Goal: Find specific page/section: Find specific page/section

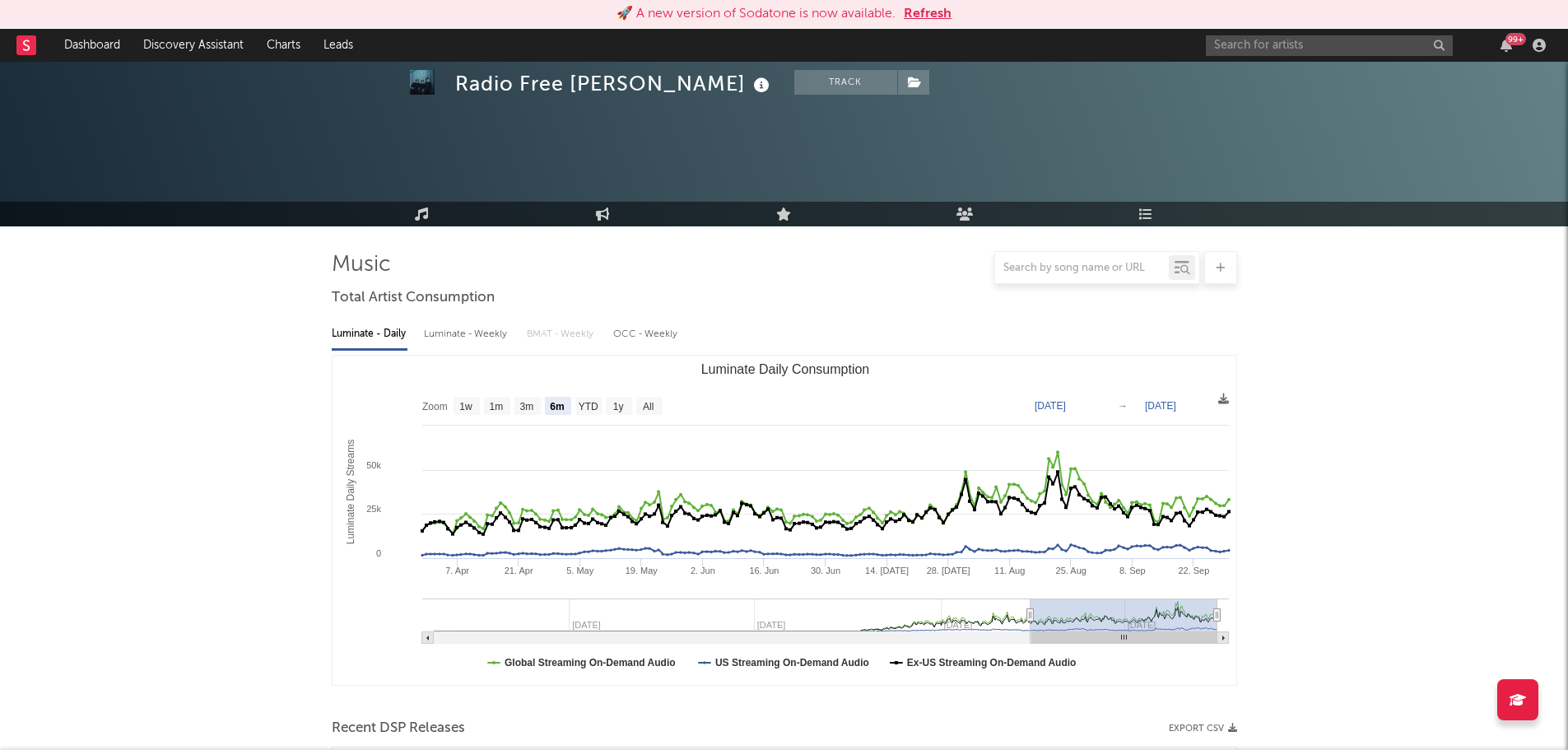
select select "6m"
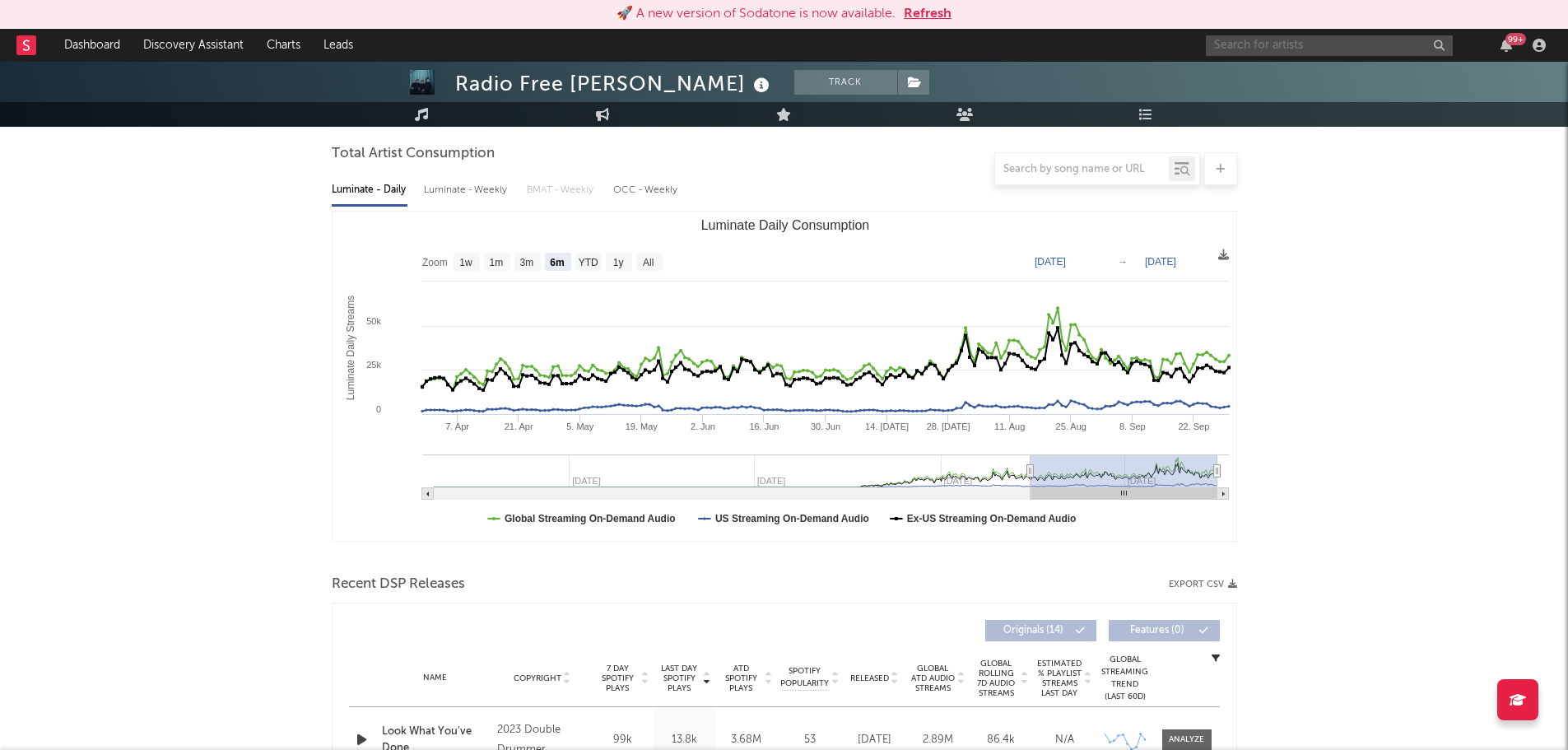
click at [1217, 48] on input "text" at bounding box center [1329, 46] width 247 height 21
click at [1276, 43] on input "text" at bounding box center [1329, 46] width 247 height 21
click at [1247, 48] on input "text" at bounding box center [1329, 46] width 247 height 21
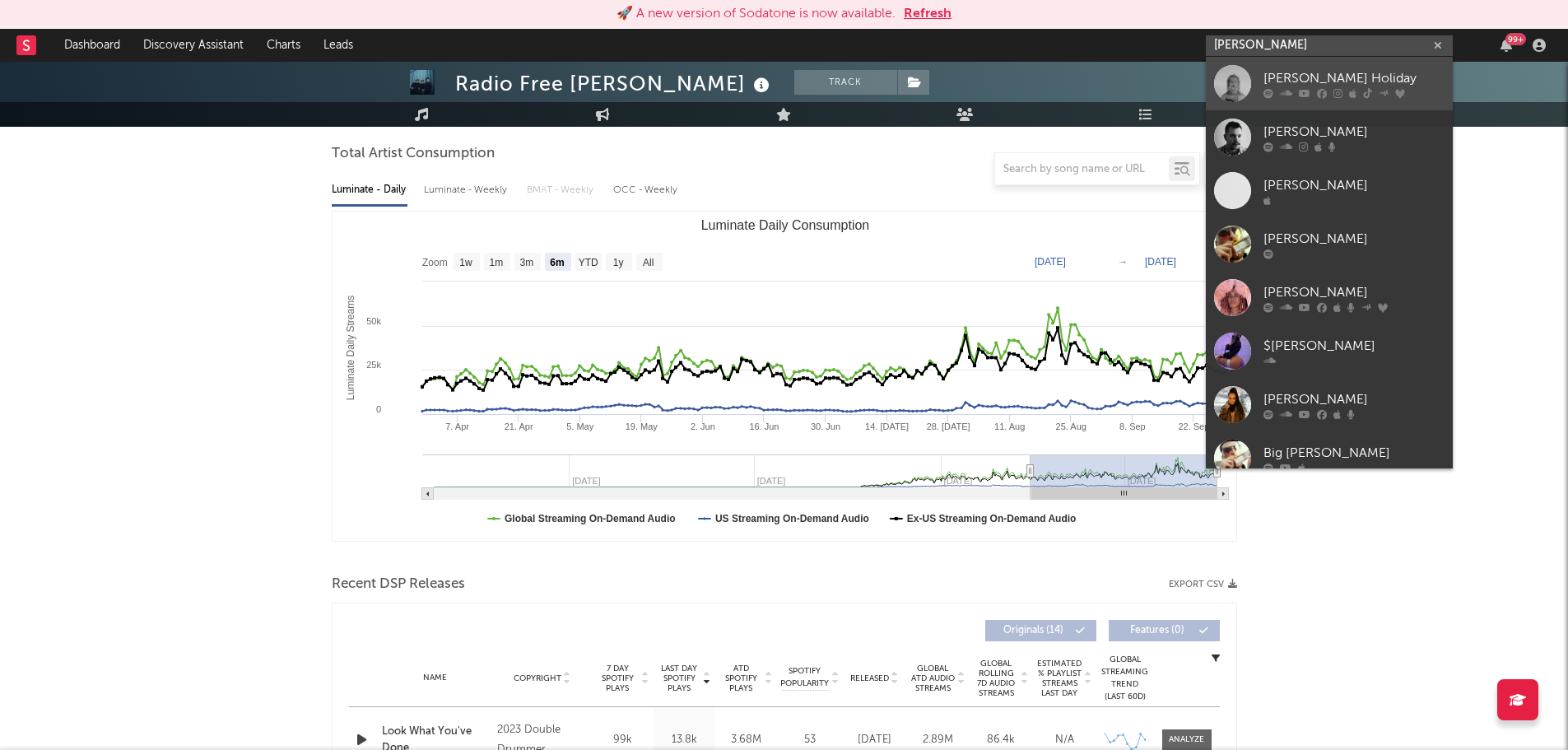
type input "[PERSON_NAME]"
click at [1267, 87] on div "[PERSON_NAME] Holiday" at bounding box center [1354, 78] width 181 height 20
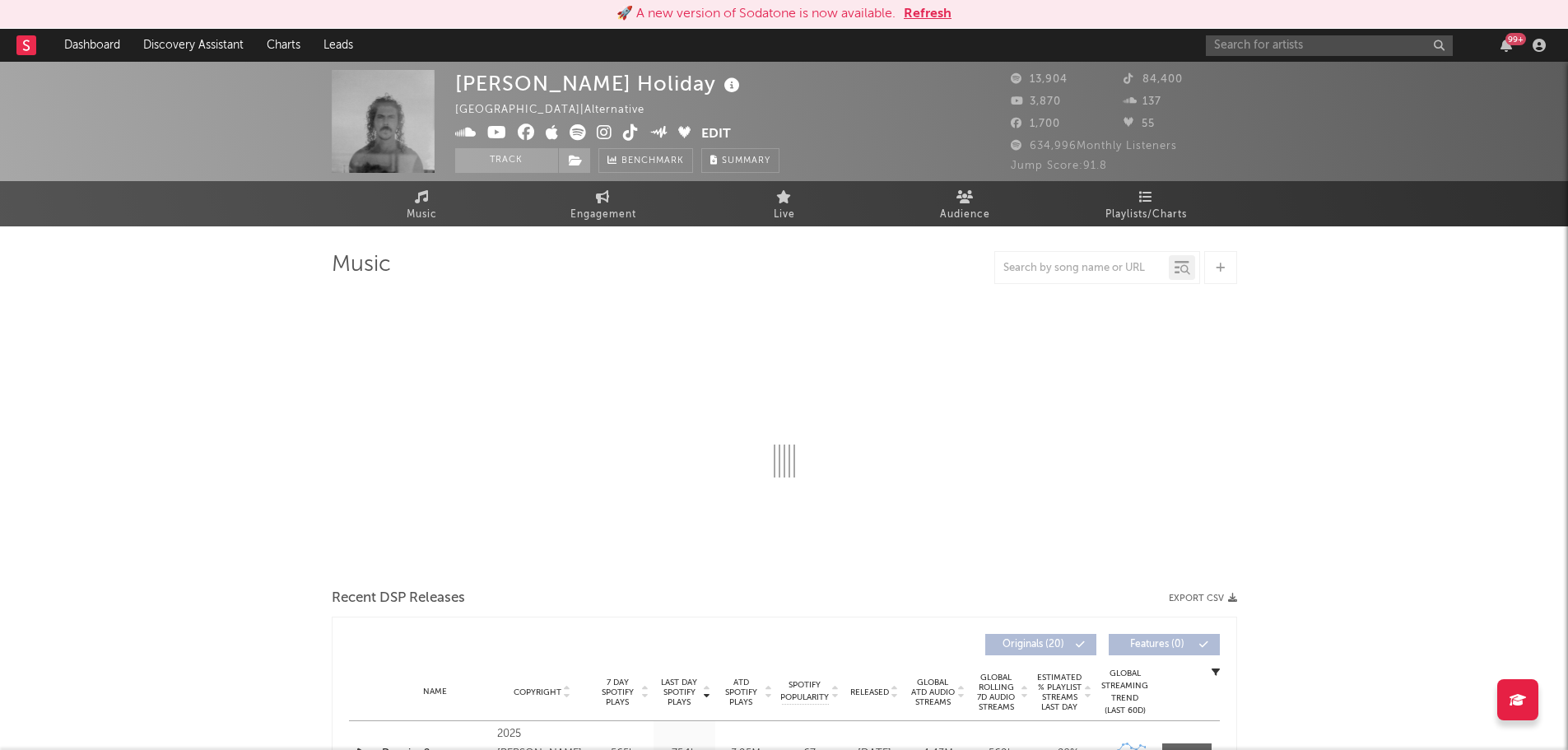
select select "6m"
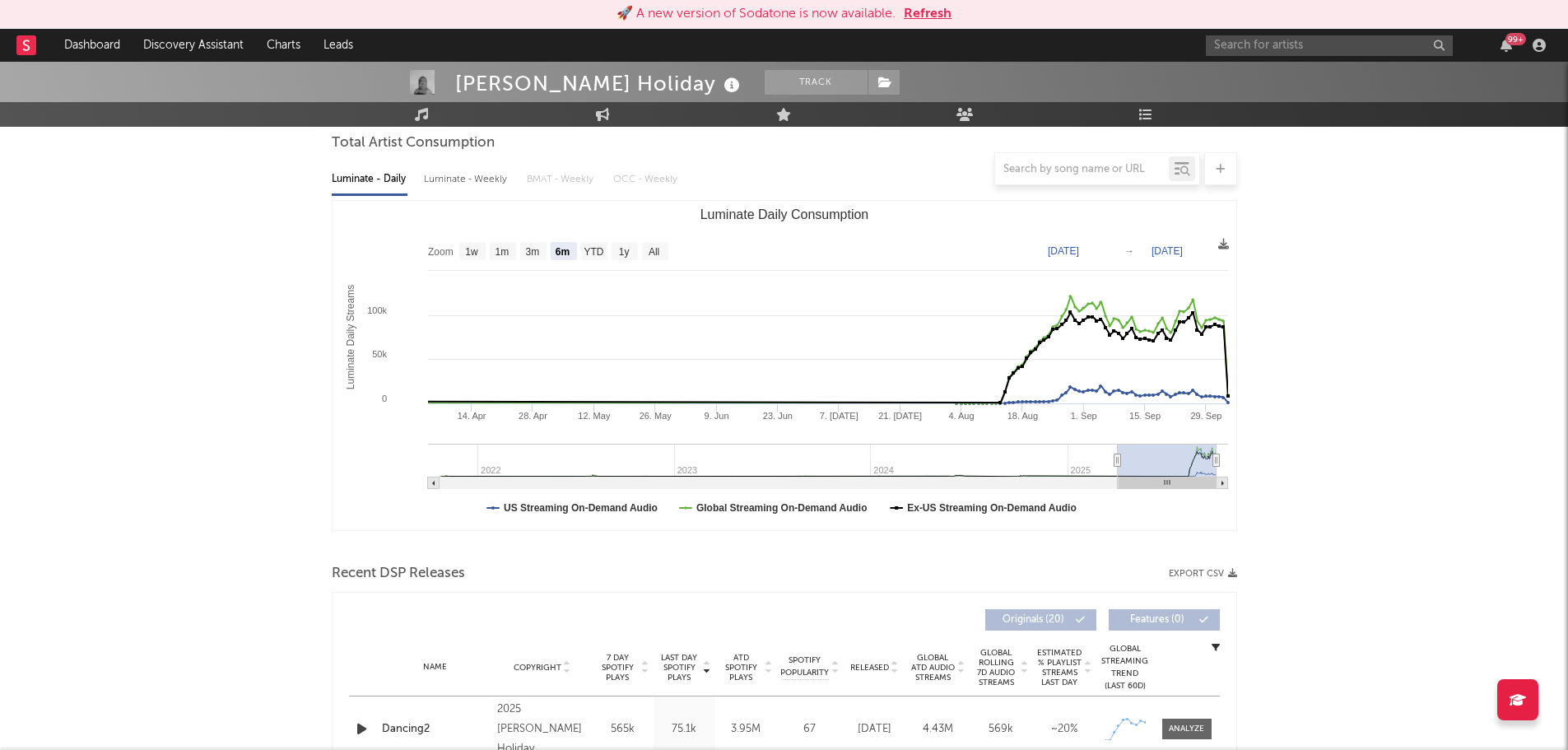
scroll to position [165, 0]
